Goal: Task Accomplishment & Management: Manage account settings

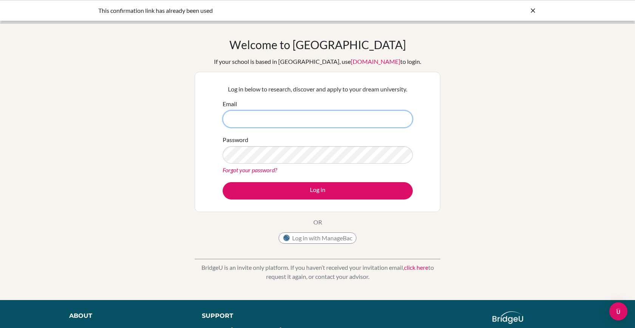
click at [377, 112] on input "Email" at bounding box center [318, 118] width 190 height 17
type input "[EMAIL_ADDRESS][DOMAIN_NAME]"
click at [223, 182] on button "Log in" at bounding box center [318, 190] width 190 height 17
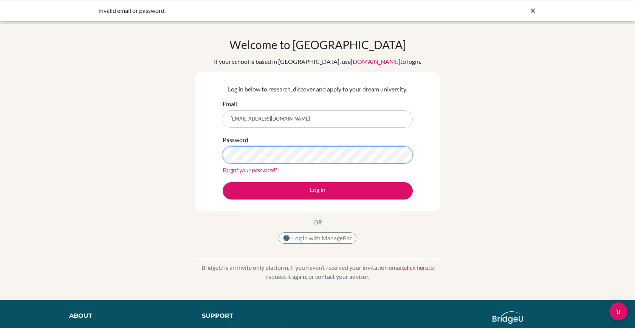
click at [223, 182] on button "Log in" at bounding box center [318, 190] width 190 height 17
